Goal: Task Accomplishment & Management: Manage account settings

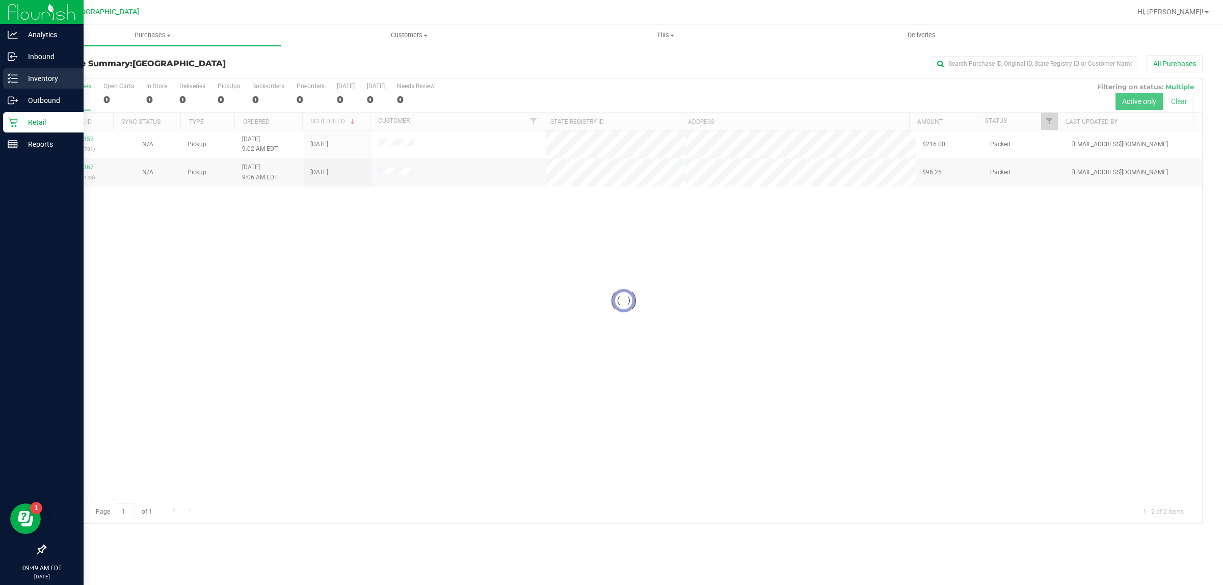
click at [25, 73] on p "Inventory" at bounding box center [48, 78] width 61 height 12
click at [29, 81] on p "Inventory" at bounding box center [48, 78] width 61 height 12
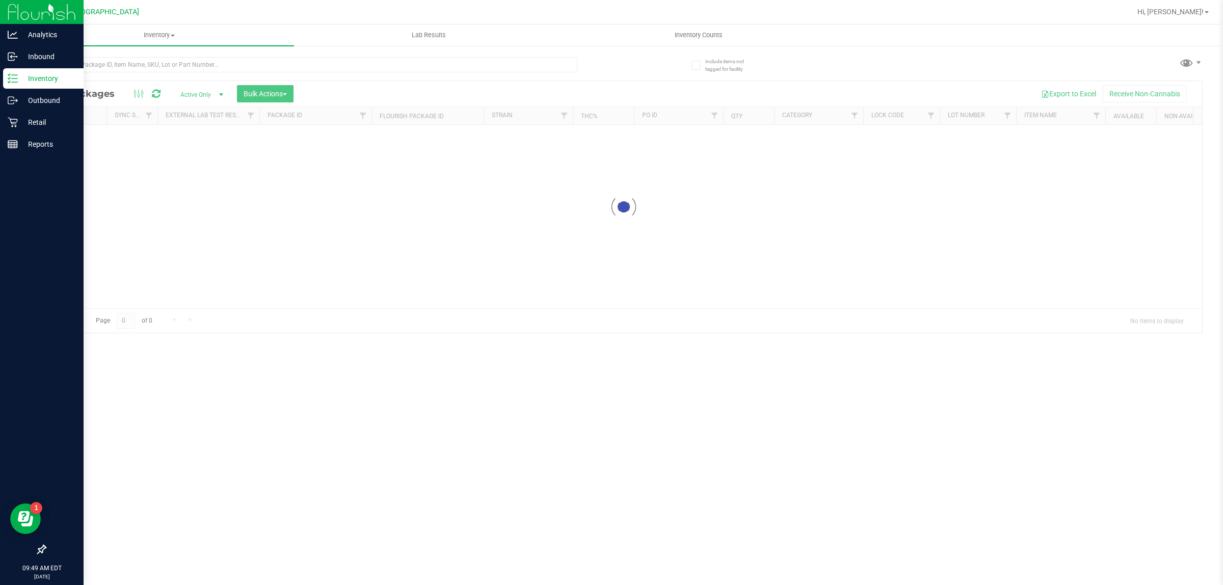
click at [258, 74] on div "Inventory All packages All inventory Waste log Create inventory Lab Results Inv…" at bounding box center [623, 304] width 1199 height 561
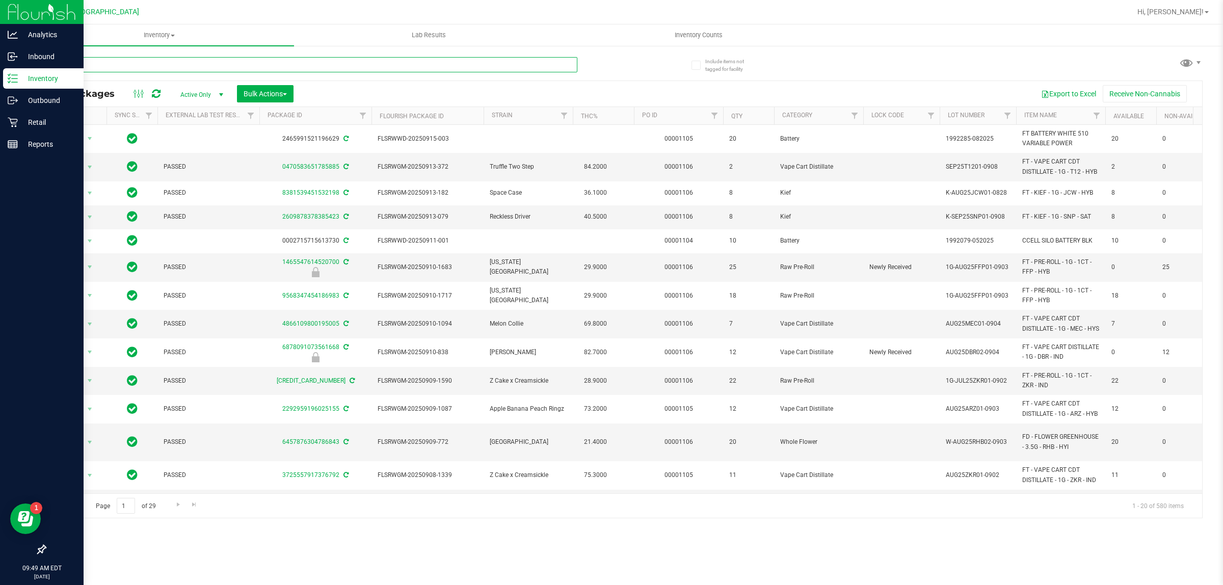
click at [258, 64] on input "text" at bounding box center [311, 64] width 533 height 15
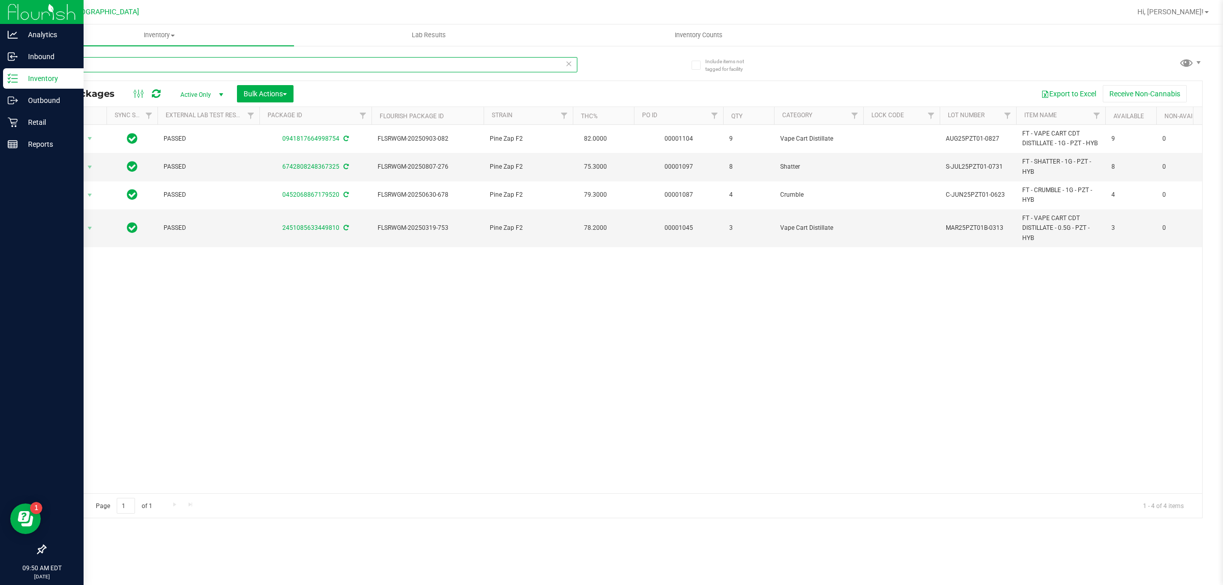
type input "pzt"
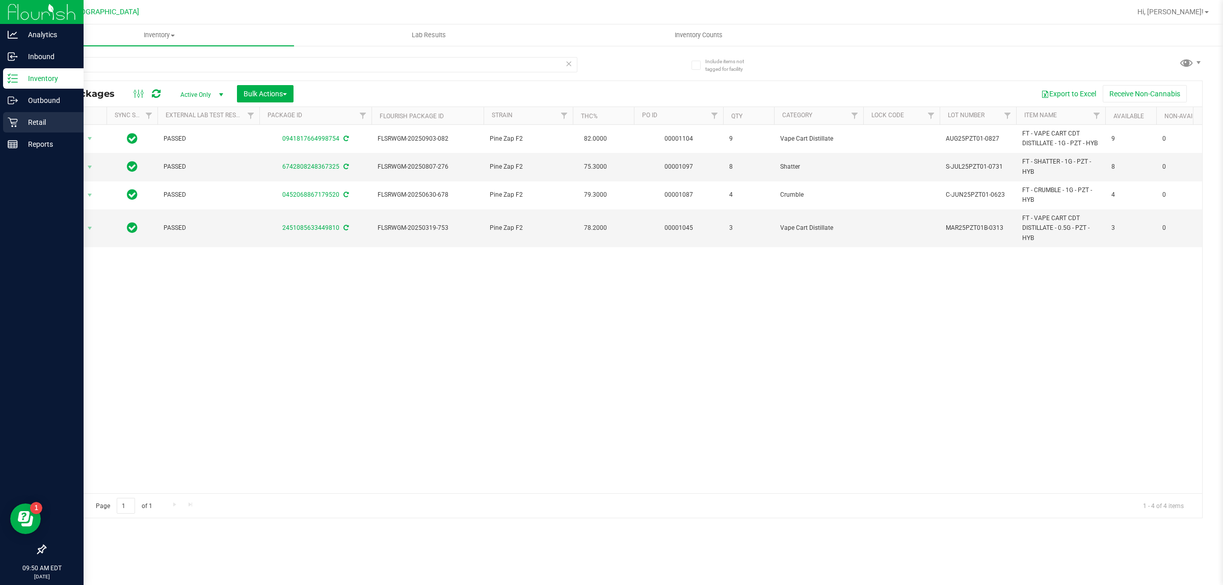
click at [1, 125] on link "Retail" at bounding box center [42, 123] width 84 height 22
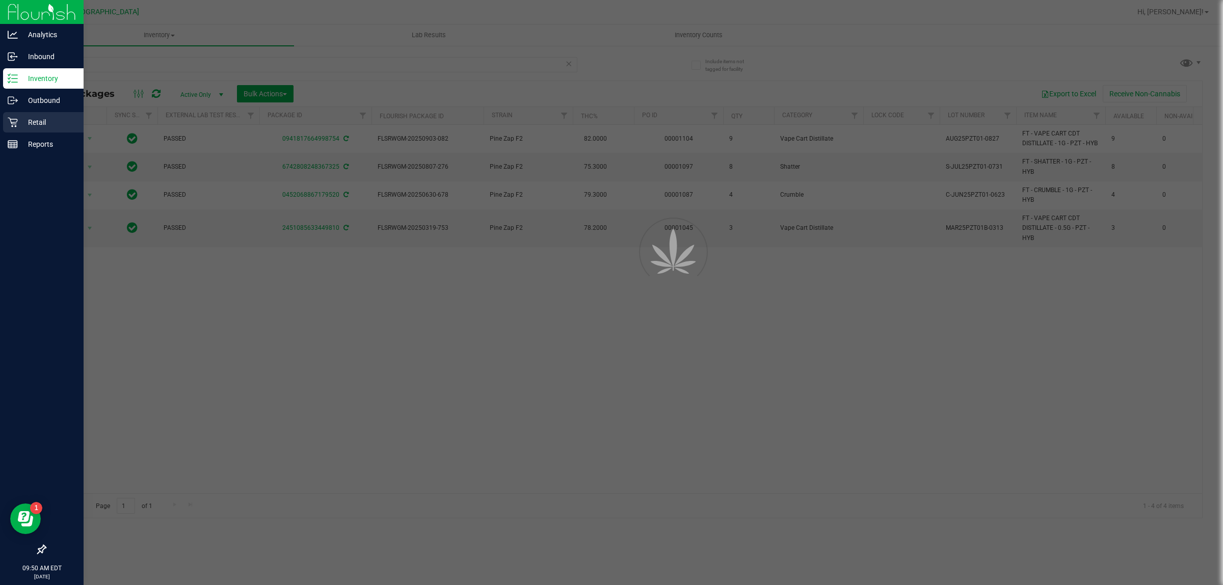
click at [30, 113] on div "Retail" at bounding box center [43, 122] width 81 height 20
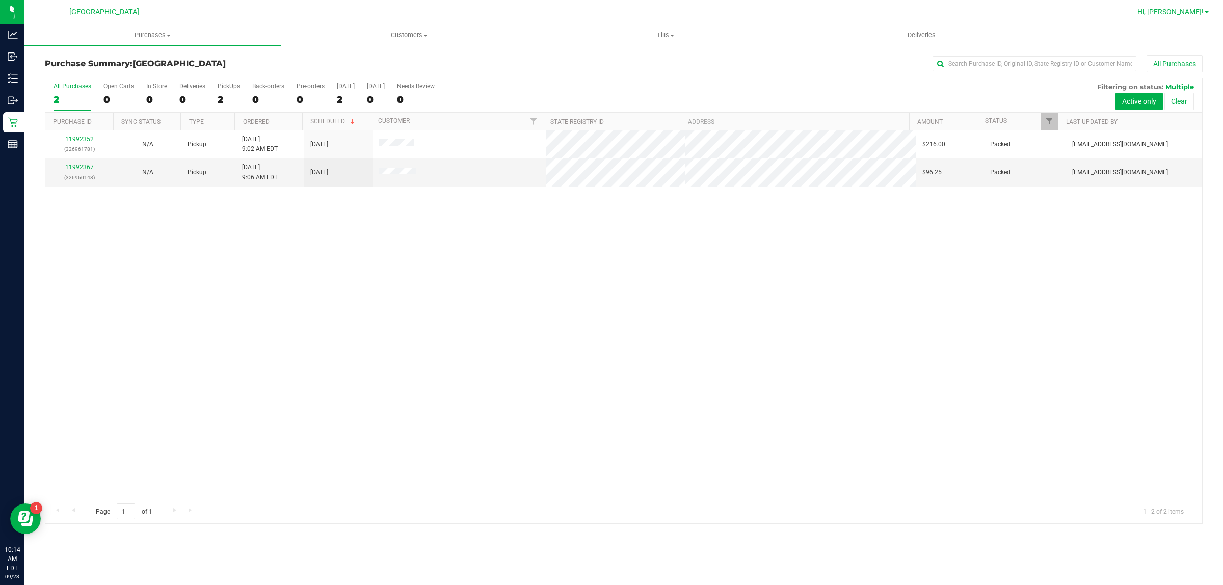
click at [1194, 14] on span "Hi, [PERSON_NAME]!" at bounding box center [1170, 12] width 66 height 8
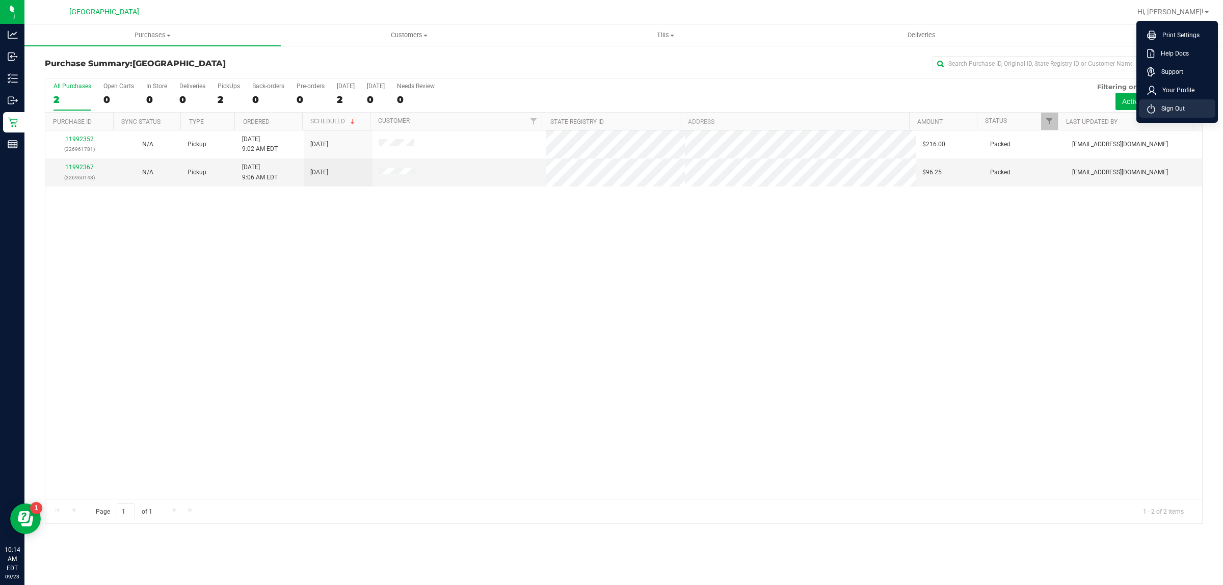
click at [1177, 114] on li "Sign Out" at bounding box center [1177, 108] width 76 height 18
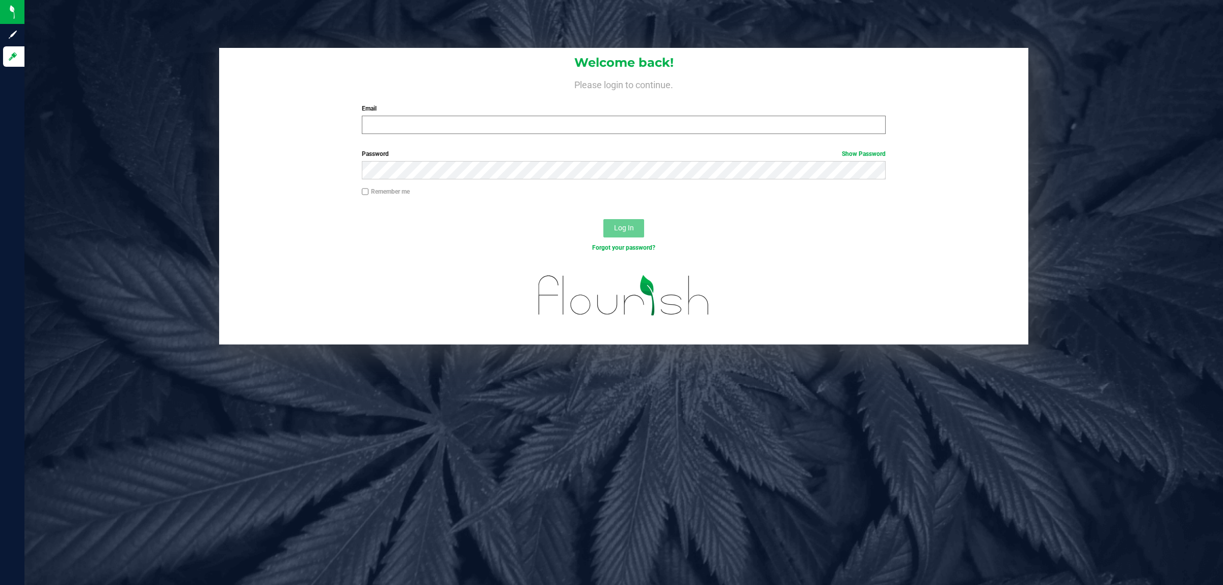
drag, startPoint x: 606, startPoint y: 112, endPoint x: 605, endPoint y: 121, distance: 9.3
click at [606, 116] on div "Email Required Please format your email correctly." at bounding box center [624, 119] width 540 height 30
click at [604, 123] on input "Email" at bounding box center [624, 125] width 524 height 18
type input "[EMAIL_ADDRESS][DOMAIN_NAME]"
click at [603, 219] on button "Log In" at bounding box center [623, 228] width 41 height 18
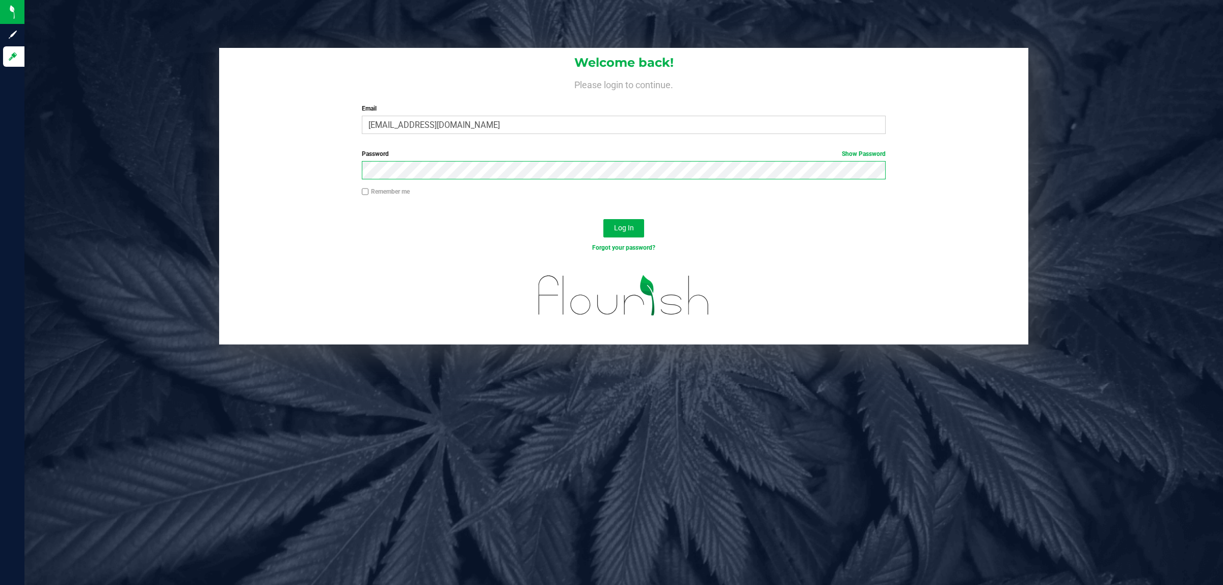
click at [603, 219] on button "Log In" at bounding box center [623, 228] width 41 height 18
